Goal: Submit feedback/report problem

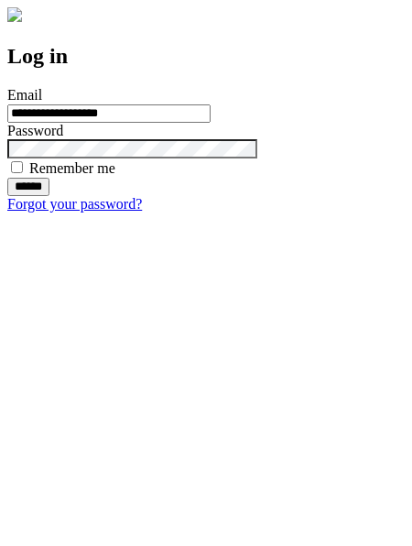
click at [49, 196] on input "******" at bounding box center [28, 187] width 42 height 18
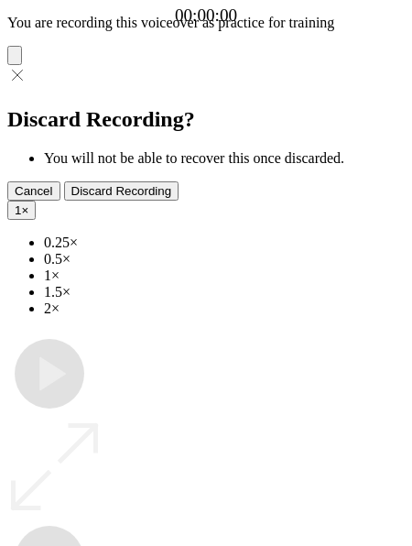
type input "**********"
